Goal: Transaction & Acquisition: Book appointment/travel/reservation

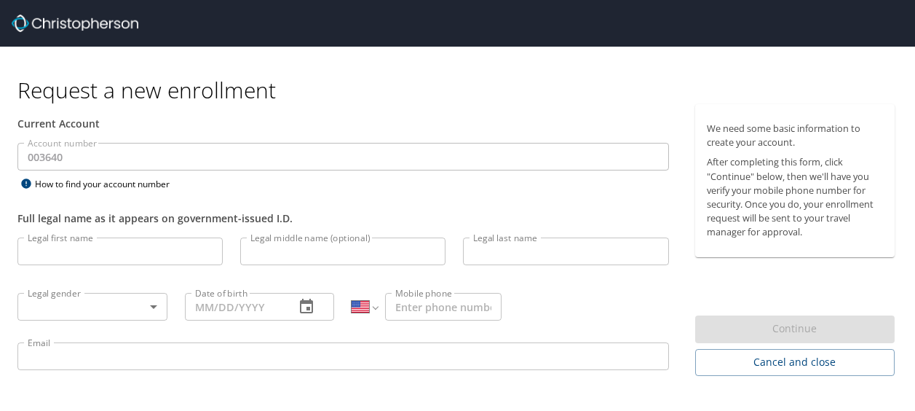
select select "US"
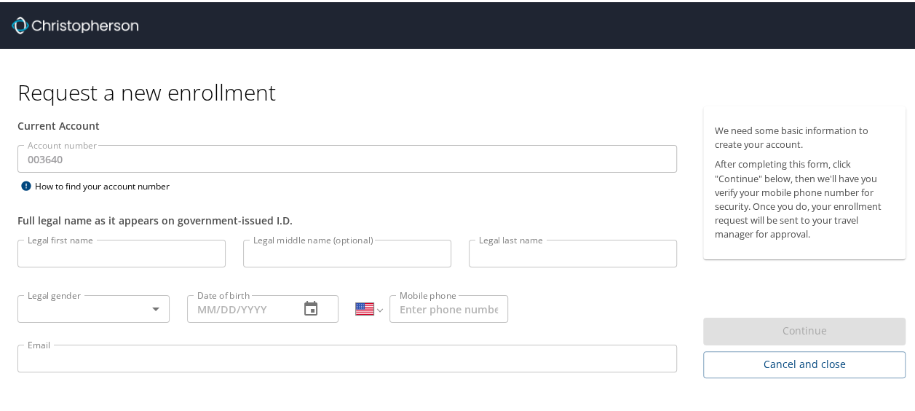
click at [138, 22] on div at bounding box center [469, 23] width 915 height 47
click at [125, 23] on img at bounding box center [75, 23] width 127 height 17
click at [23, 54] on div "Request a new enrollment" at bounding box center [467, 76] width 900 height 58
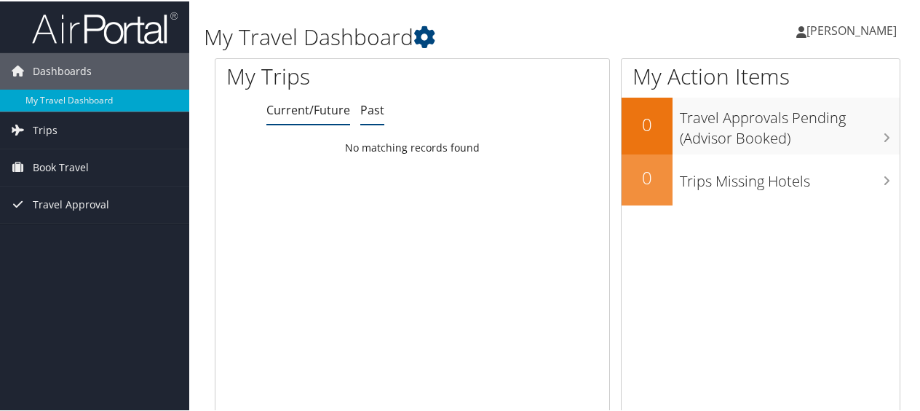
click at [360, 100] on link "Past" at bounding box center [372, 108] width 24 height 16
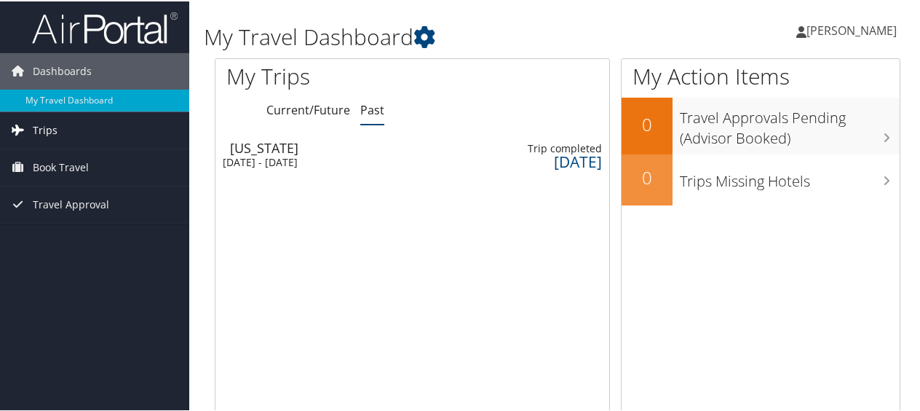
click at [47, 131] on span "Trips" at bounding box center [45, 129] width 25 height 36
click at [74, 240] on span "Book Travel" at bounding box center [61, 231] width 56 height 36
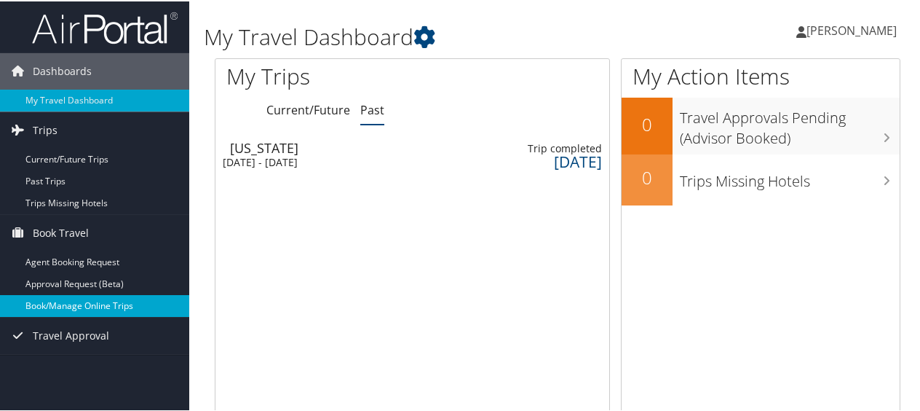
click at [73, 303] on link "Book/Manage Online Trips" at bounding box center [94, 304] width 189 height 22
click at [108, 300] on link "Book/Manage Online Trips" at bounding box center [94, 304] width 189 height 22
